Goal: Task Accomplishment & Management: Use online tool/utility

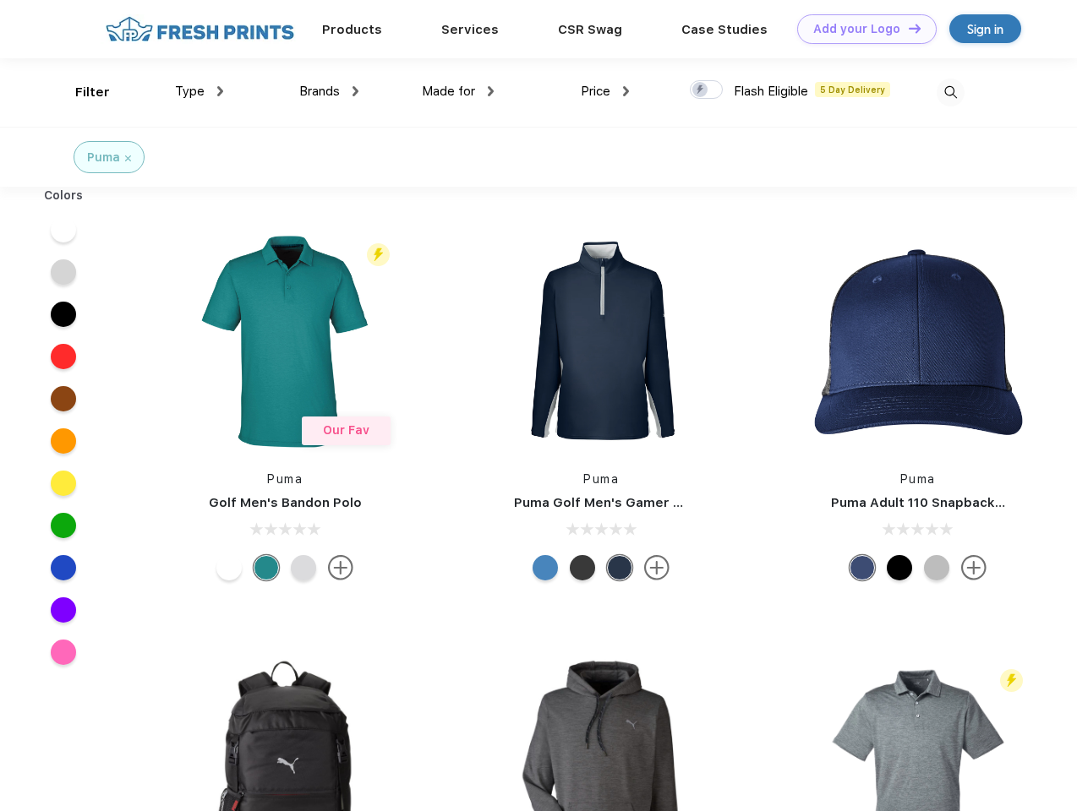
scroll to position [1, 0]
click at [860, 29] on link "Add your Logo Design Tool" at bounding box center [866, 29] width 139 height 30
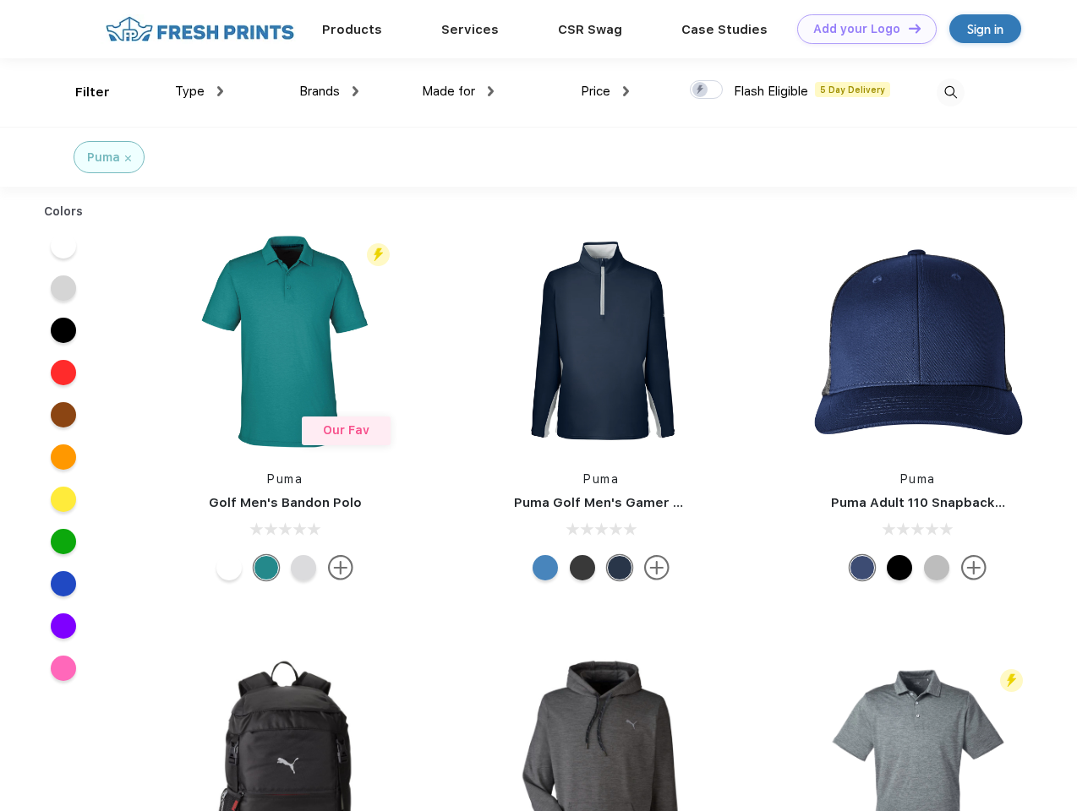
click at [0, 0] on div "Design Tool" at bounding box center [0, 0] width 0 height 0
click at [907, 28] on link "Add your Logo Design Tool" at bounding box center [866, 29] width 139 height 30
click at [81, 92] on div "Filter" at bounding box center [92, 92] width 35 height 19
click at [199, 91] on span "Type" at bounding box center [190, 91] width 30 height 15
click at [329, 91] on span "Brands" at bounding box center [319, 91] width 41 height 15
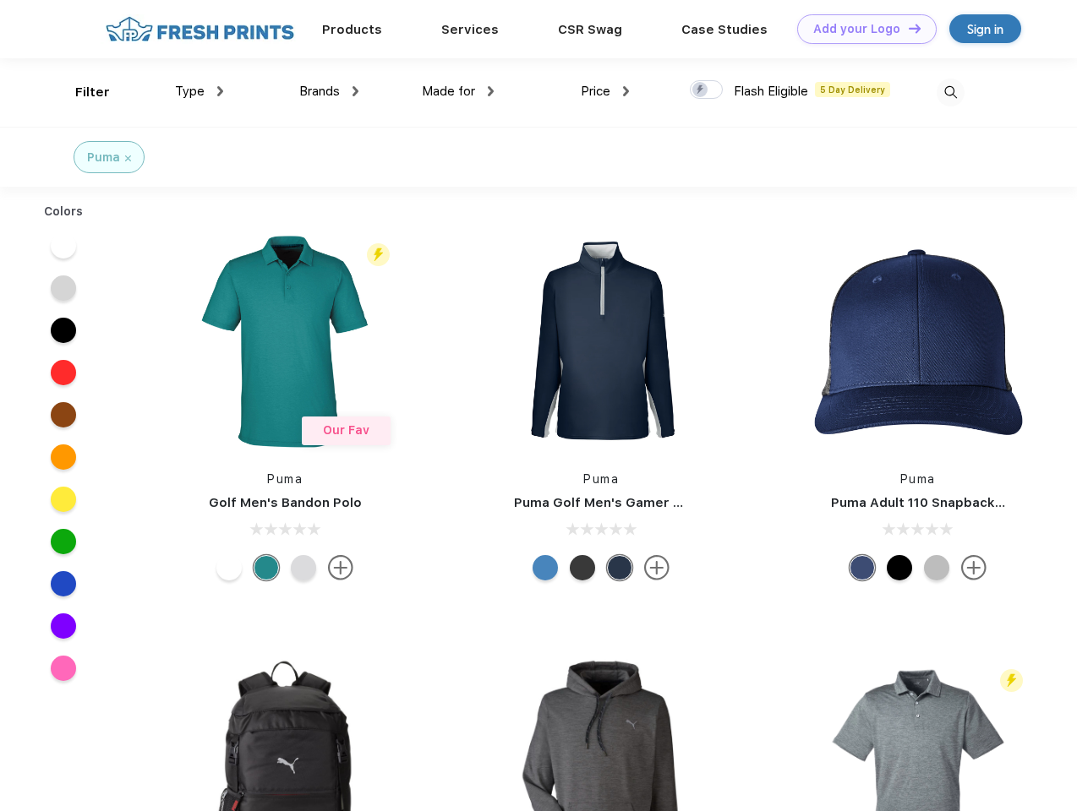
click at [458, 91] on span "Made for" at bounding box center [448, 91] width 53 height 15
click at [605, 91] on span "Price" at bounding box center [596, 91] width 30 height 15
click at [706, 90] on div at bounding box center [706, 89] width 33 height 19
click at [701, 90] on input "checkbox" at bounding box center [695, 84] width 11 height 11
click at [950, 92] on img at bounding box center [950, 93] width 28 height 28
